Goal: Task Accomplishment & Management: Use online tool/utility

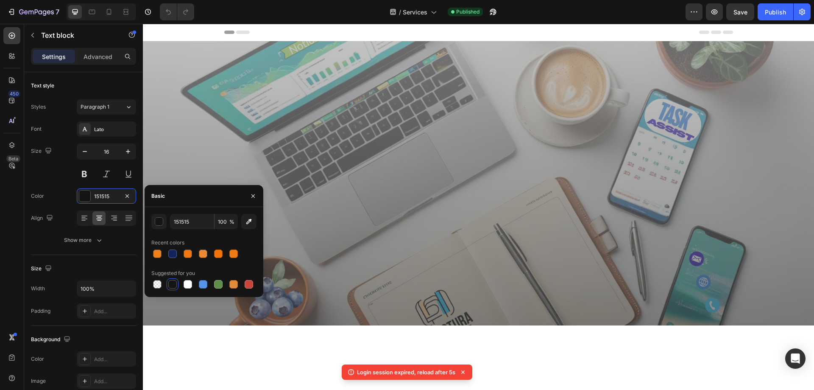
scroll to position [933, 0]
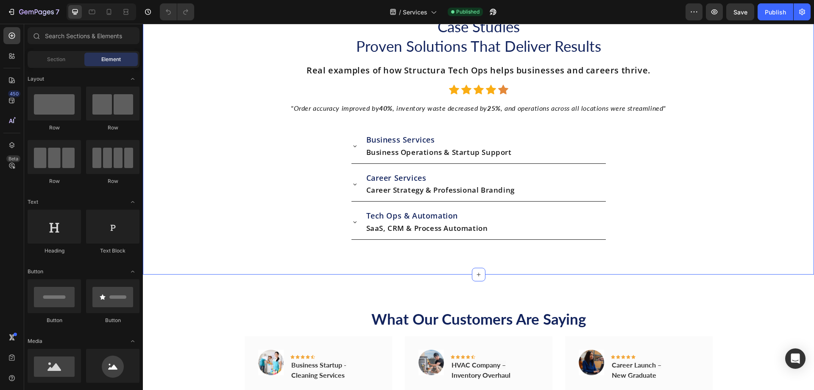
scroll to position [4962, 0]
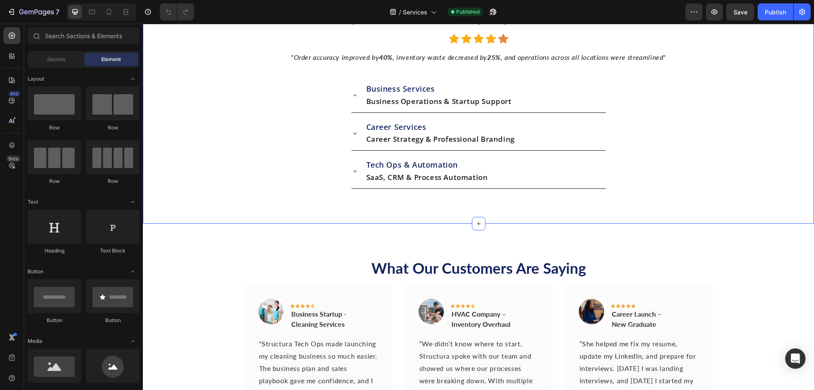
click at [514, 74] on div "Case Studies Proven Solutions That Deliver Results Heading Real examples of how…" at bounding box center [478, 77] width 671 height 292
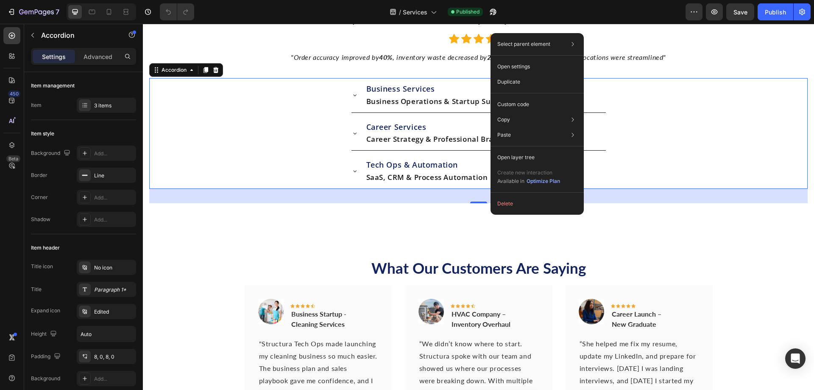
click at [693, 113] on div "Business Services Business Operations & Startup Support" at bounding box center [479, 95] width 658 height 35
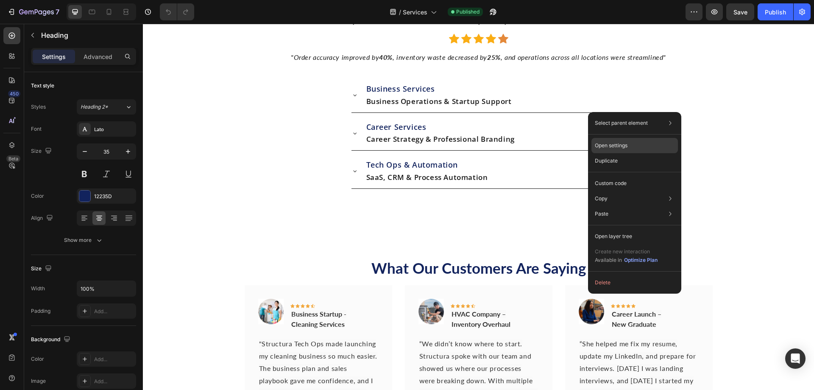
click at [594, 146] on div "Open settings" at bounding box center [635, 145] width 87 height 15
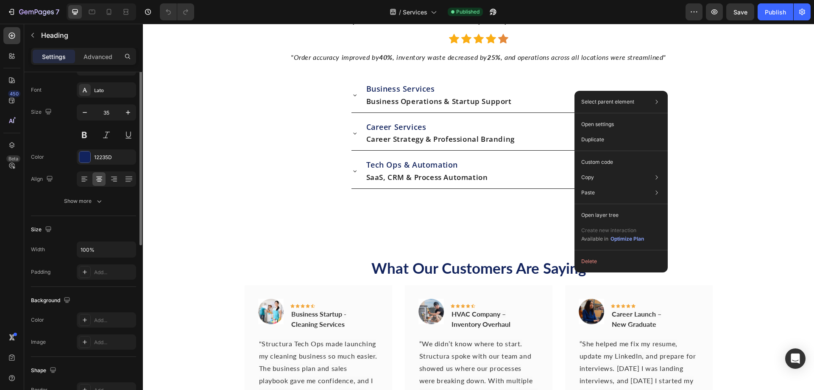
scroll to position [0, 0]
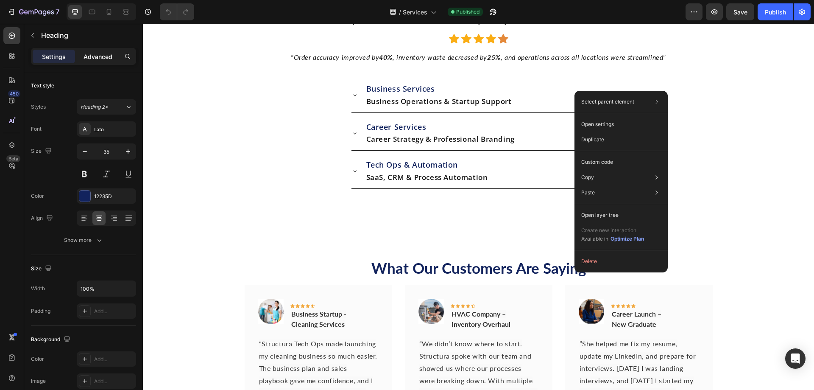
click at [98, 55] on p "Advanced" at bounding box center [98, 56] width 29 height 9
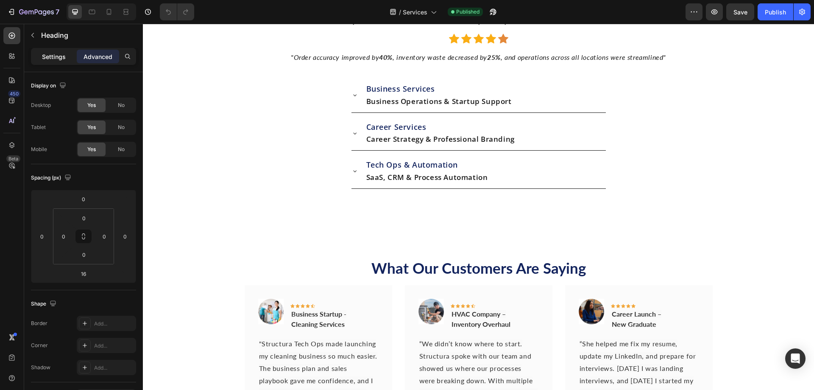
click at [63, 59] on p "Settings" at bounding box center [54, 56] width 24 height 9
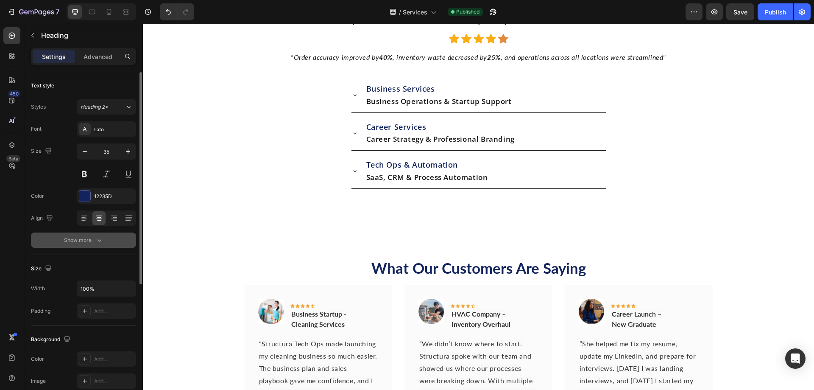
click at [65, 241] on div "Show more" at bounding box center [83, 240] width 39 height 8
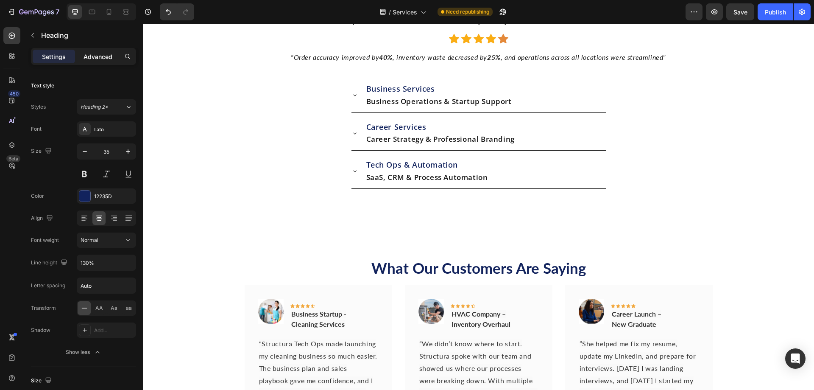
click at [87, 59] on p "Advanced" at bounding box center [98, 56] width 29 height 9
